Goal: Task Accomplishment & Management: Manage account settings

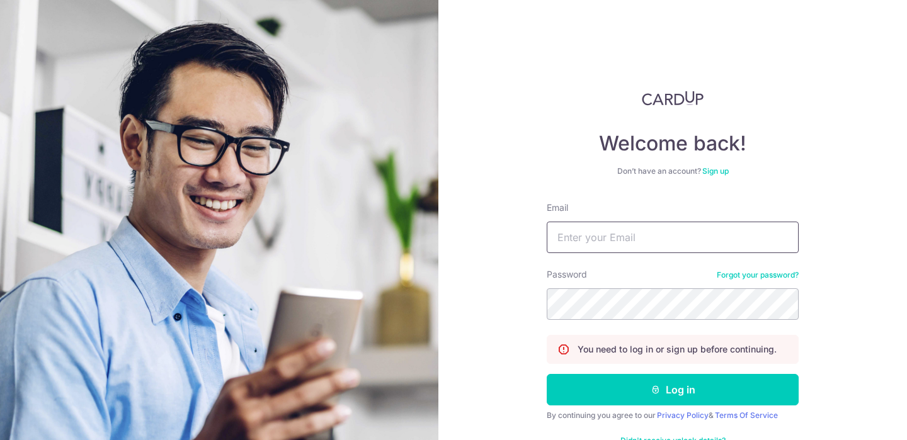
click at [646, 227] on input "Email" at bounding box center [673, 238] width 252 height 32
type input "[EMAIL_ADDRESS][DOMAIN_NAME]"
click at [547, 374] on button "Log in" at bounding box center [673, 390] width 252 height 32
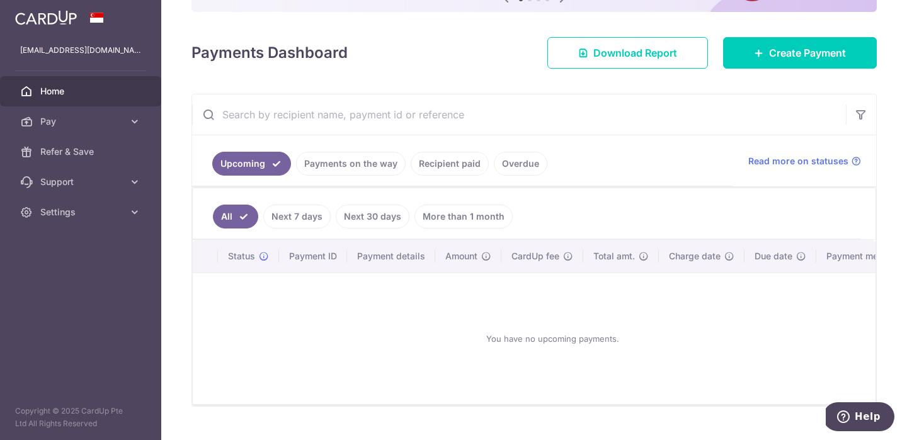
scroll to position [175, 0]
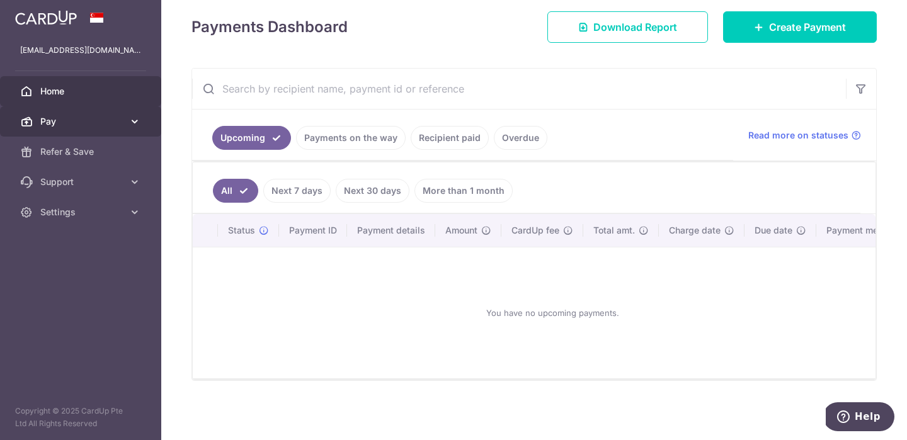
click at [91, 122] on span "Pay" at bounding box center [81, 121] width 83 height 13
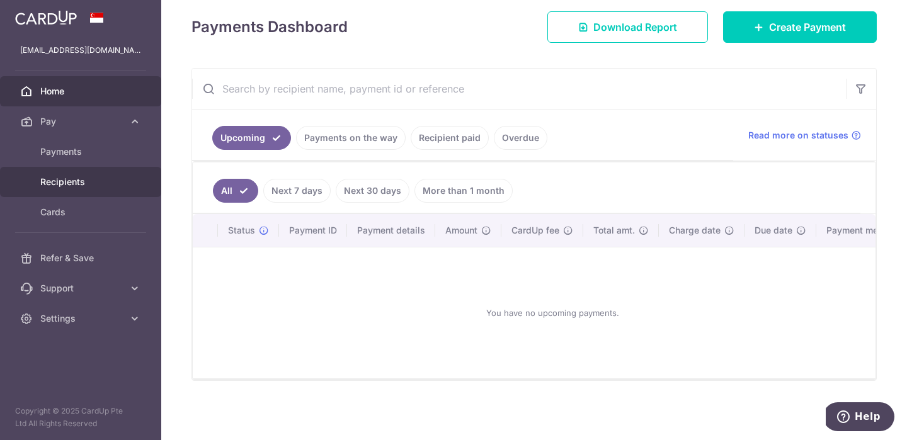
click at [96, 186] on span "Recipients" at bounding box center [81, 182] width 83 height 13
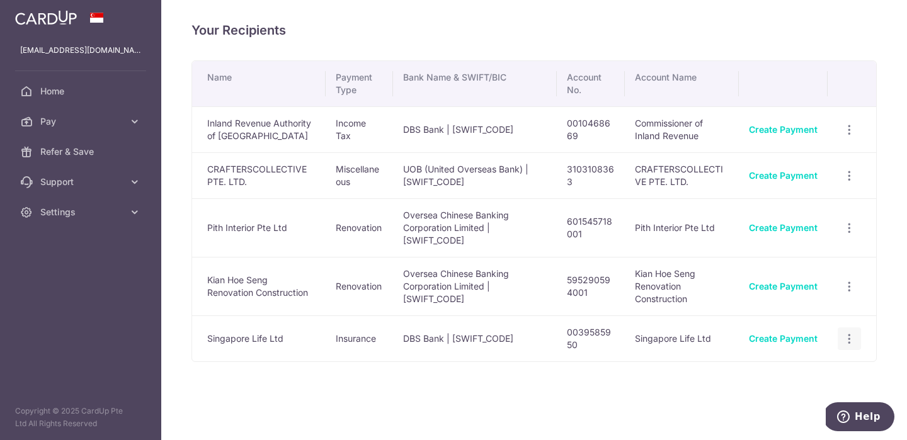
click at [849, 346] on icon "button" at bounding box center [849, 339] width 13 height 13
click at [608, 405] on div "Name Payment Type Bank Name & SWIFT/BIC Account No. Account Name Inland Revenue…" at bounding box center [535, 249] width 686 height 379
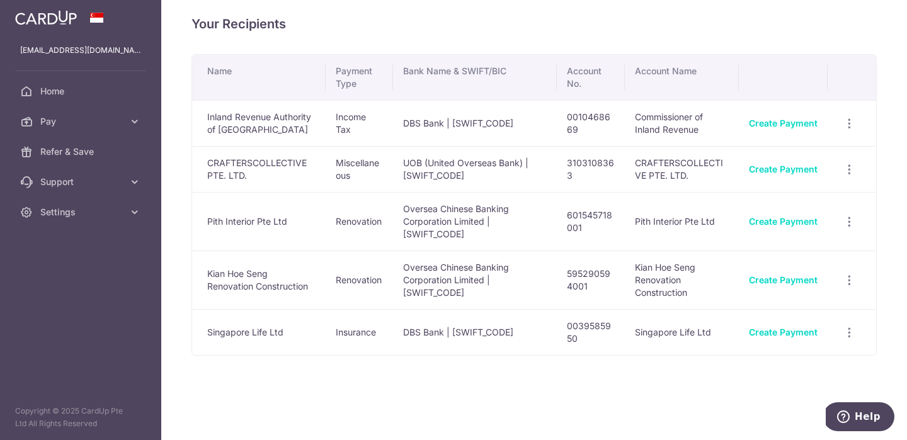
scroll to position [9, 0]
click at [136, 121] on icon at bounding box center [135, 121] width 13 height 13
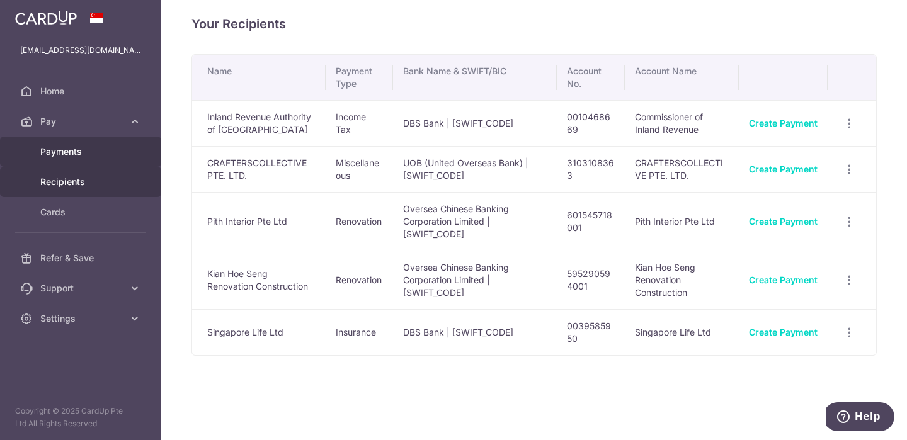
click at [70, 155] on span "Payments" at bounding box center [81, 152] width 83 height 13
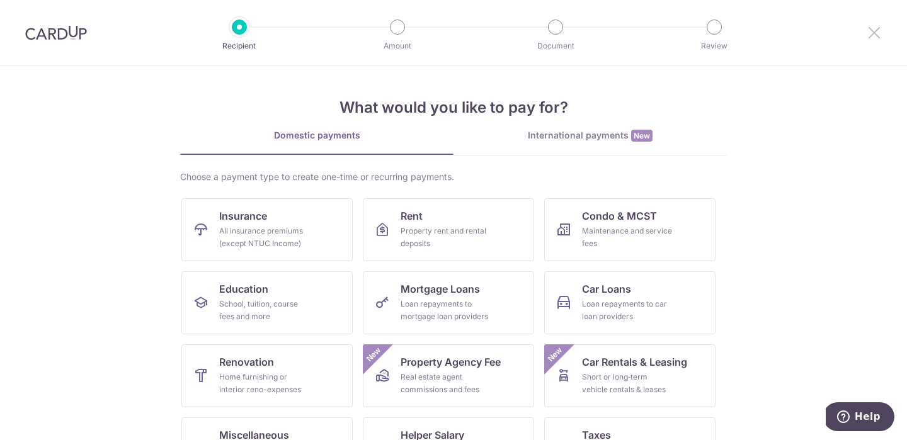
click at [875, 31] on icon at bounding box center [874, 33] width 15 height 16
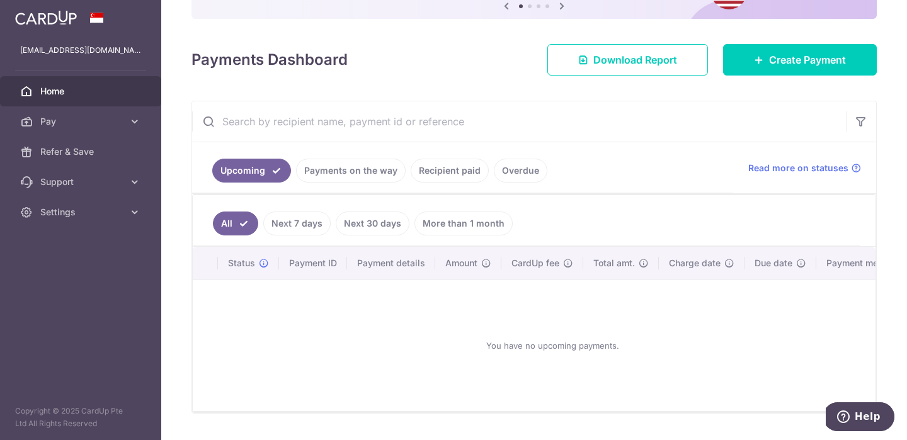
click at [464, 168] on link "Recipient paid" at bounding box center [450, 171] width 78 height 24
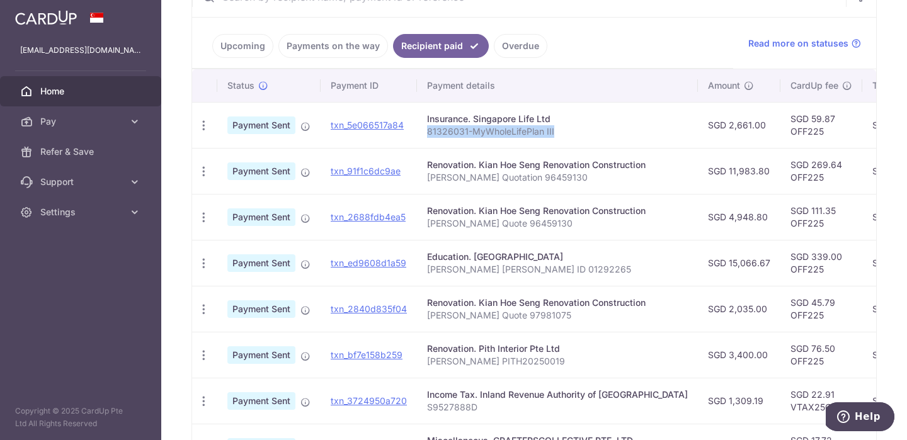
drag, startPoint x: 429, startPoint y: 132, endPoint x: 561, endPoint y: 132, distance: 132.3
click at [561, 132] on p "81326031-MyWholeLifePlan III" at bounding box center [557, 131] width 261 height 13
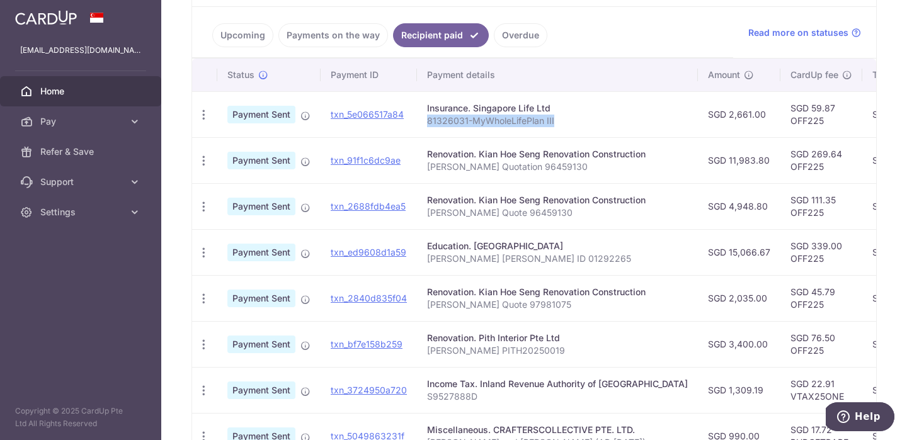
scroll to position [261, 0]
click at [570, 132] on td "Insurance. Singapore Life Ltd 81326031-MyWholeLifePlan III" at bounding box center [557, 116] width 281 height 46
